Goal: Task Accomplishment & Management: Manage account settings

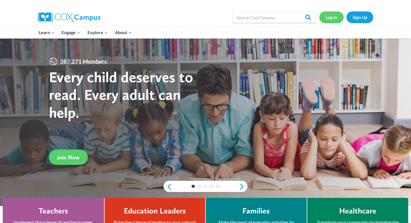
click at [329, 18] on link "Log In" at bounding box center [331, 16] width 24 height 11
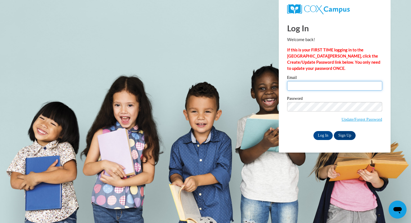
click at [292, 81] on input "Email" at bounding box center [334, 85] width 95 height 9
type input "lgray@mtsd.k12.wi.us"
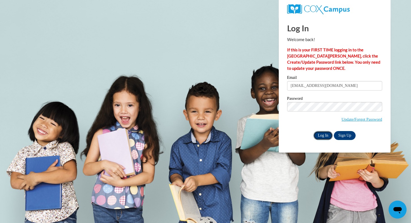
click at [323, 134] on input "Log In" at bounding box center [323, 135] width 20 height 9
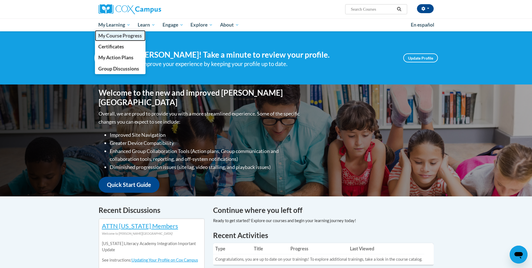
click at [125, 35] on span "My Course Progress" at bounding box center [120, 36] width 44 height 6
